Goal: Information Seeking & Learning: Learn about a topic

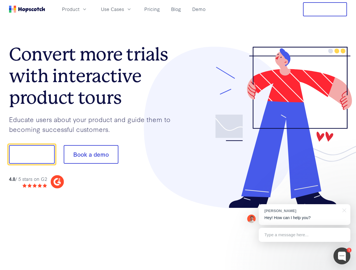
click at [178, 135] on div at bounding box center [262, 128] width 169 height 162
click at [79, 9] on span "Product" at bounding box center [70, 9] width 17 height 7
click at [124, 9] on span "Use Cases" at bounding box center [112, 9] width 23 height 7
click at [325, 9] on button "Free Trial" at bounding box center [325, 9] width 44 height 14
click at [32, 155] on button "Show me!" at bounding box center [32, 154] width 46 height 19
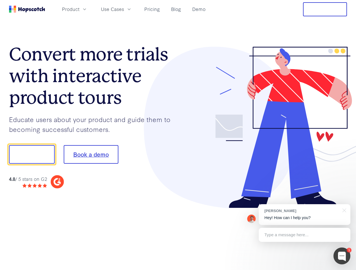
click at [91, 155] on button "Book a demo" at bounding box center [91, 154] width 55 height 19
click at [342, 256] on div at bounding box center [341, 256] width 17 height 17
click at [304, 215] on div "[PERSON_NAME] Hey! How can I help you?" at bounding box center [304, 214] width 92 height 21
click at [343, 210] on div at bounding box center [297, 154] width 106 height 188
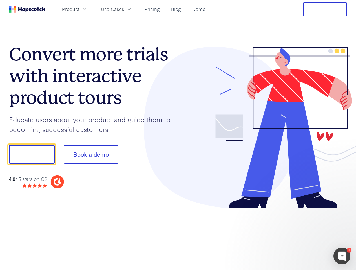
click at [304, 235] on div at bounding box center [297, 191] width 106 height 112
